Goal: Transaction & Acquisition: Purchase product/service

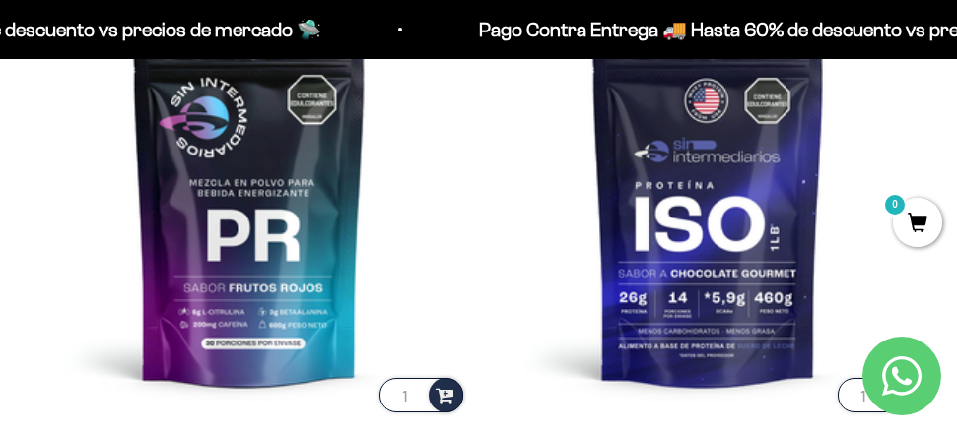
scroll to position [1333, 0]
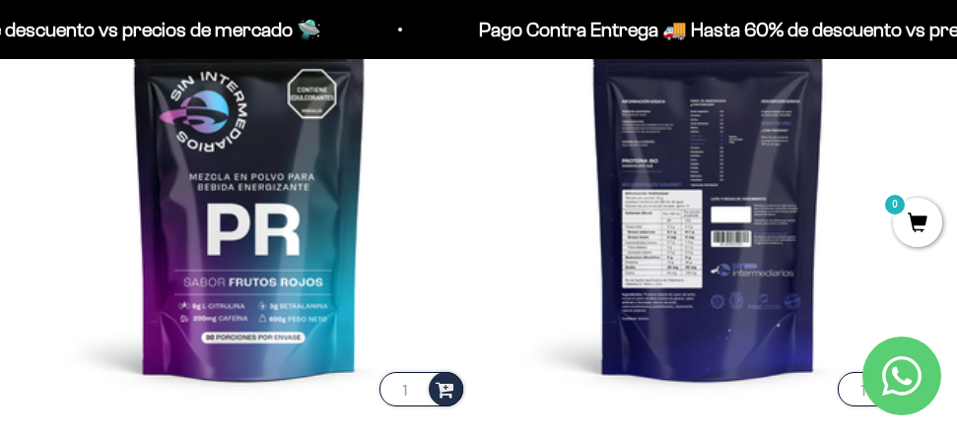
click at [639, 193] on img at bounding box center [708, 193] width 435 height 435
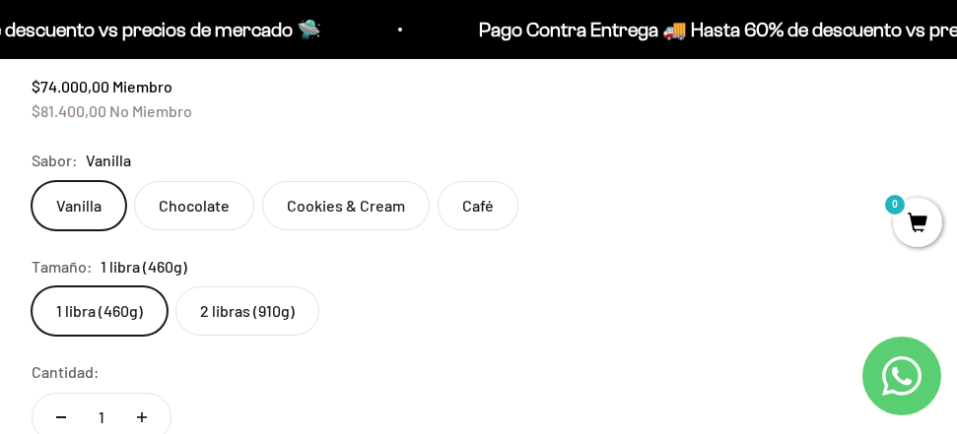
scroll to position [1211, 0]
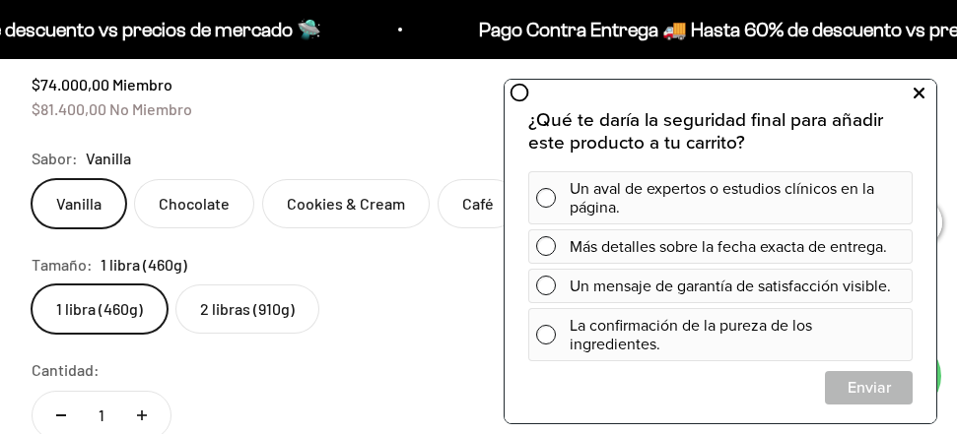
click at [913, 86] on icon at bounding box center [918, 94] width 11 height 26
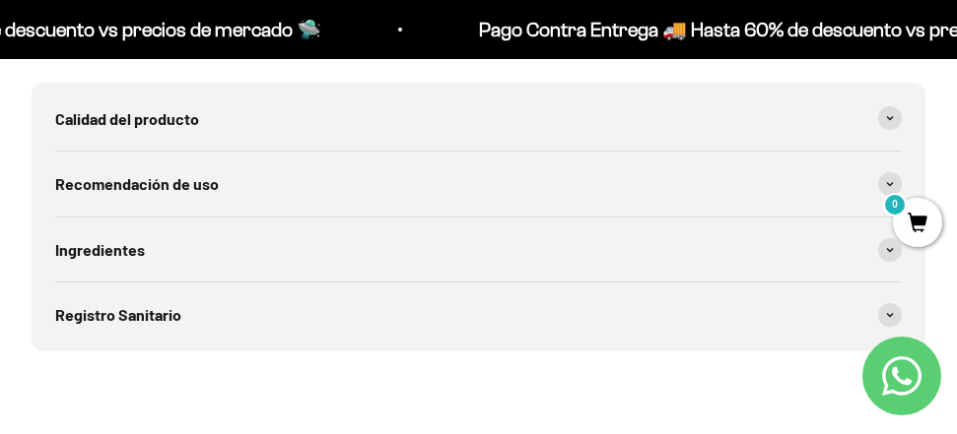
scroll to position [2470, 0]
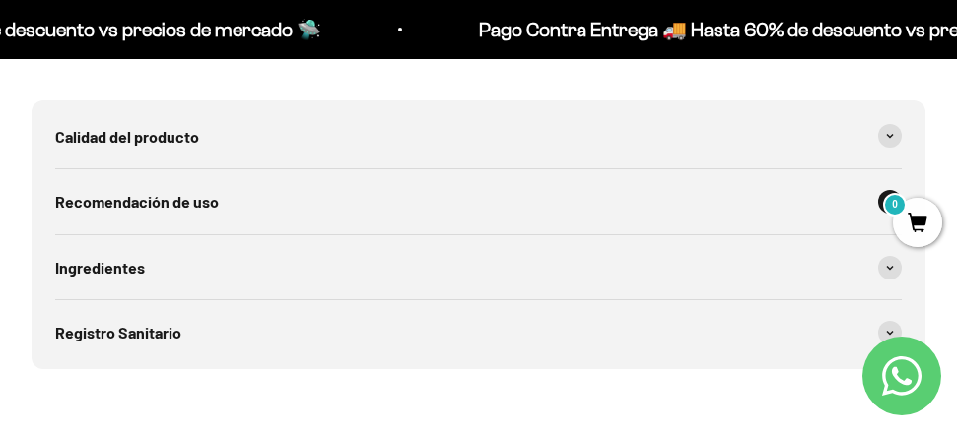
click at [384, 222] on div "Recomendación de uso" at bounding box center [478, 201] width 846 height 65
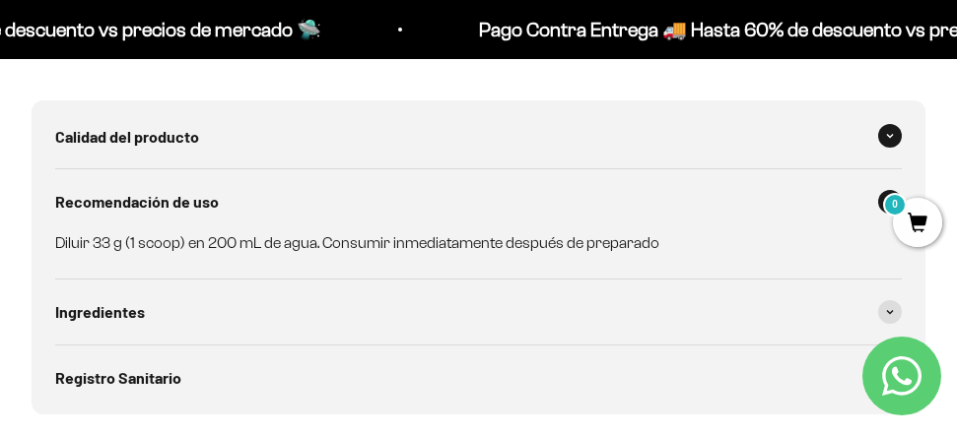
click at [266, 140] on div "Calidad del producto" at bounding box center [478, 136] width 846 height 65
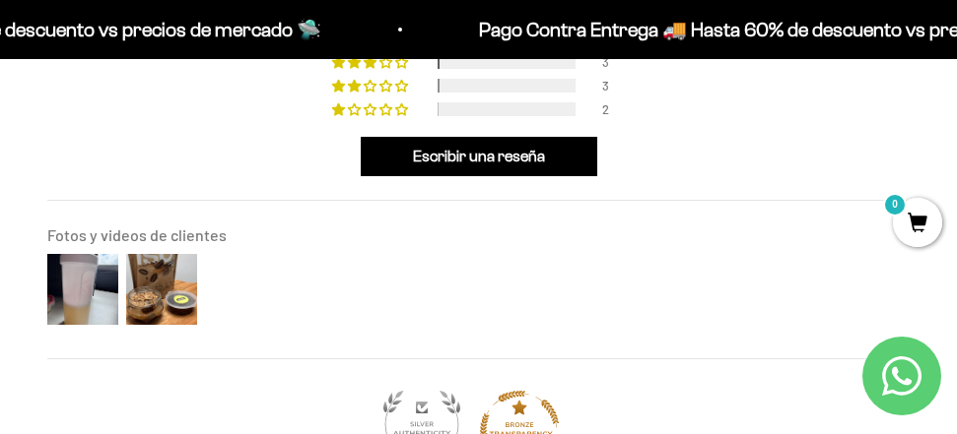
scroll to position [3290, 0]
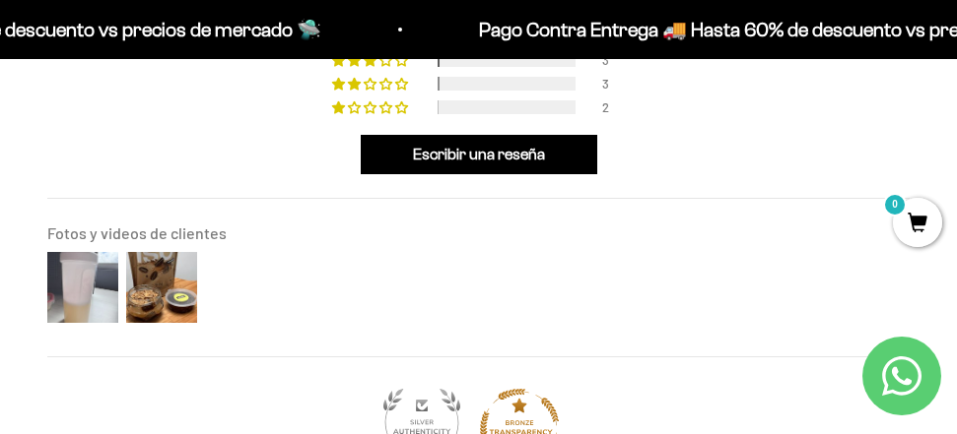
click at [93, 264] on img at bounding box center [82, 287] width 79 height 79
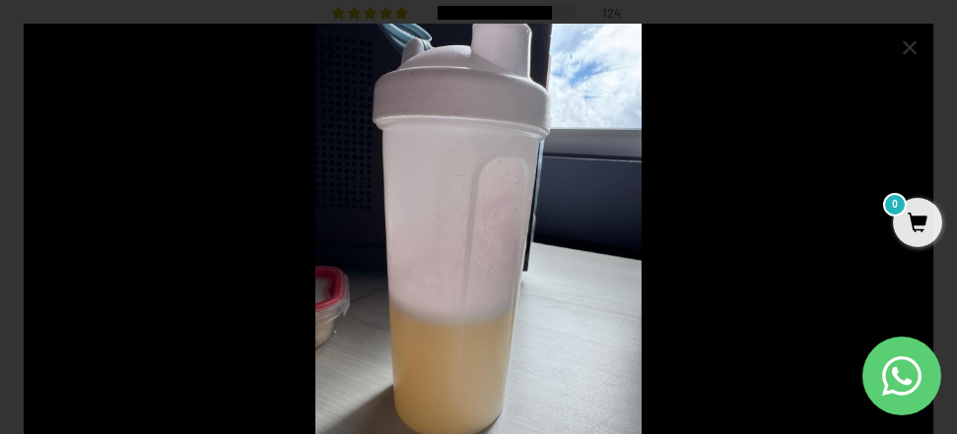
click at [907, 45] on div "×" at bounding box center [909, 47] width 47 height 47
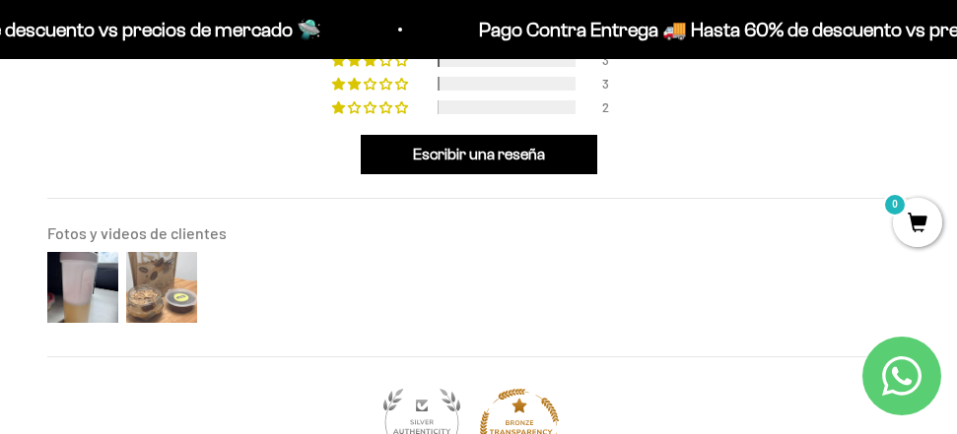
click at [176, 304] on img at bounding box center [161, 287] width 79 height 79
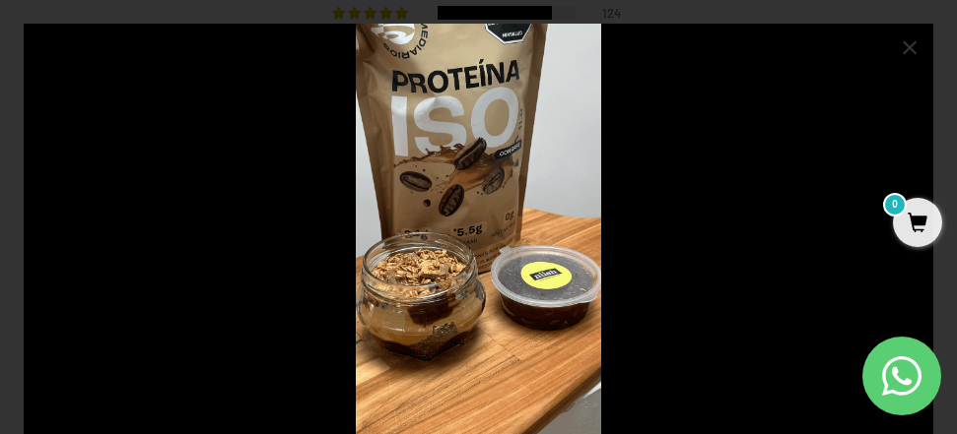
click at [919, 42] on div "×" at bounding box center [909, 47] width 47 height 47
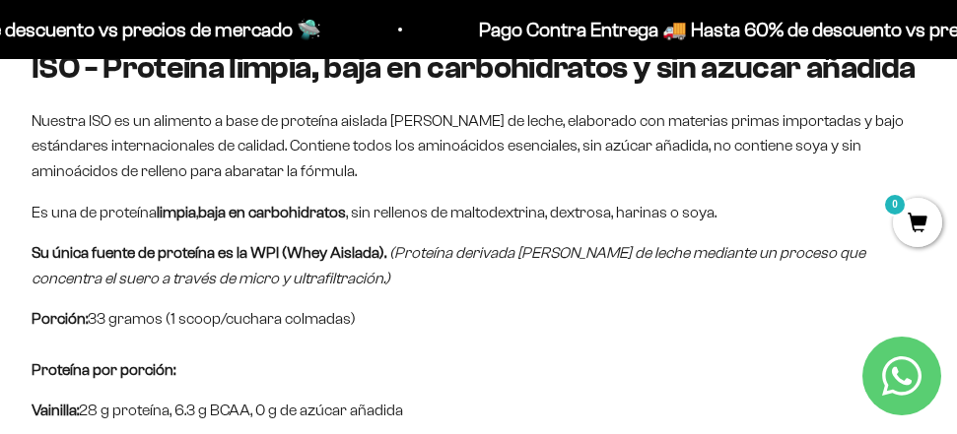
scroll to position [1975, 0]
